Goal: Task Accomplishment & Management: Manage account settings

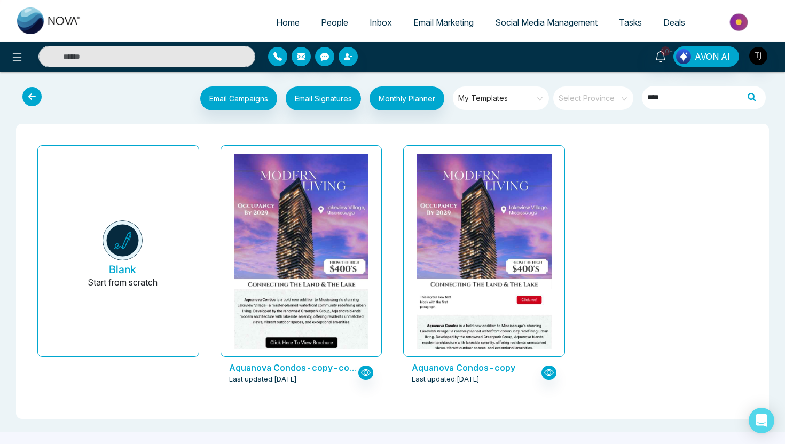
click at [321, 24] on span "People" at bounding box center [334, 22] width 27 height 11
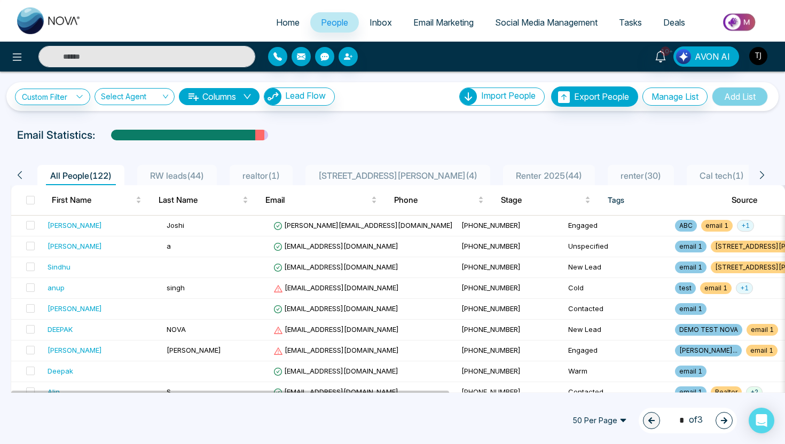
click at [750, 51] on img "button" at bounding box center [758, 56] width 18 height 18
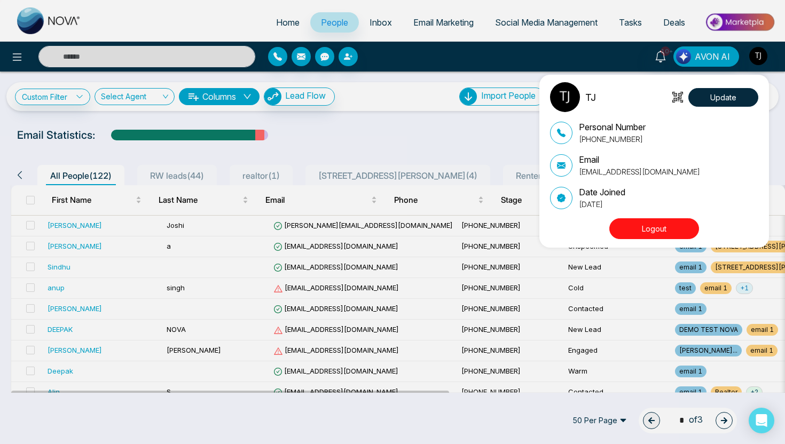
click at [669, 231] on button "Logout" at bounding box center [654, 228] width 90 height 21
